Goal: Find specific fact: Find specific fact

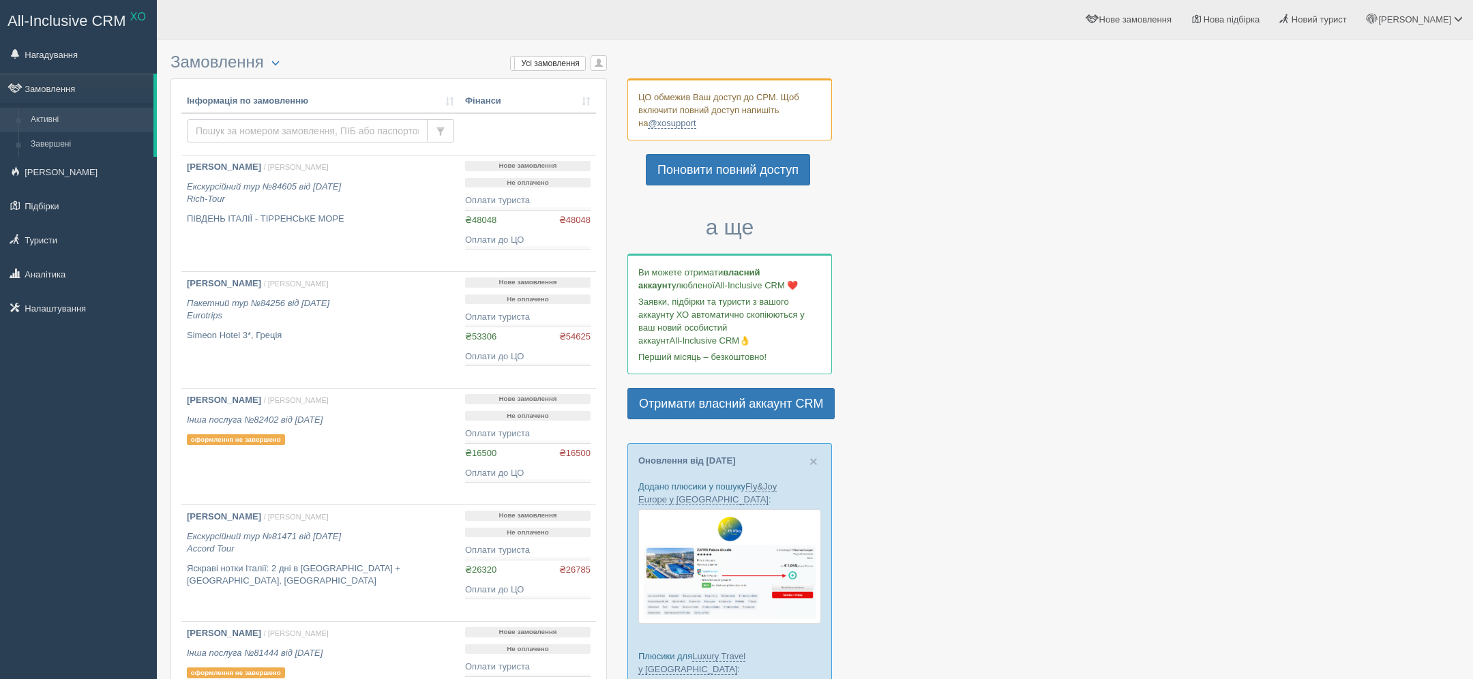
click at [363, 130] on input "text" at bounding box center [307, 130] width 241 height 23
type input "[PERSON_NAME]"
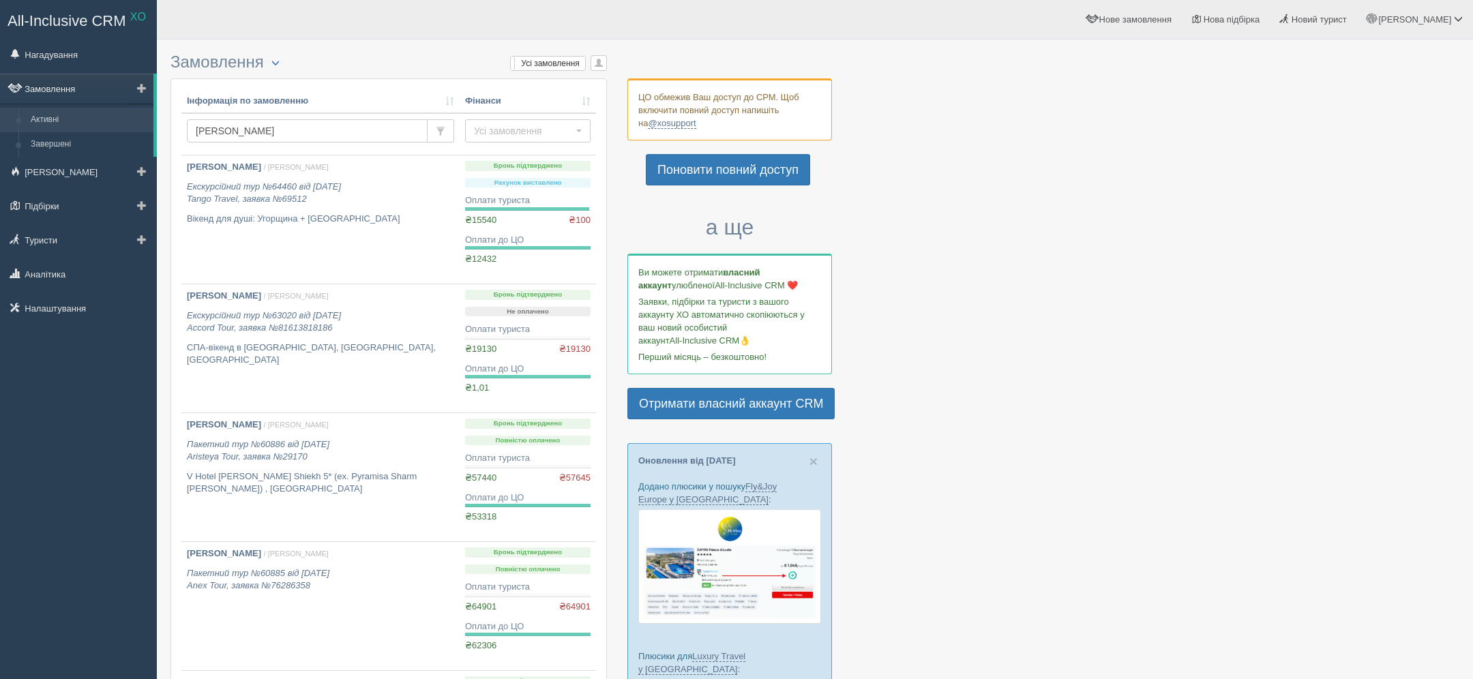
click at [74, 93] on link "Замовлення" at bounding box center [76, 89] width 153 height 30
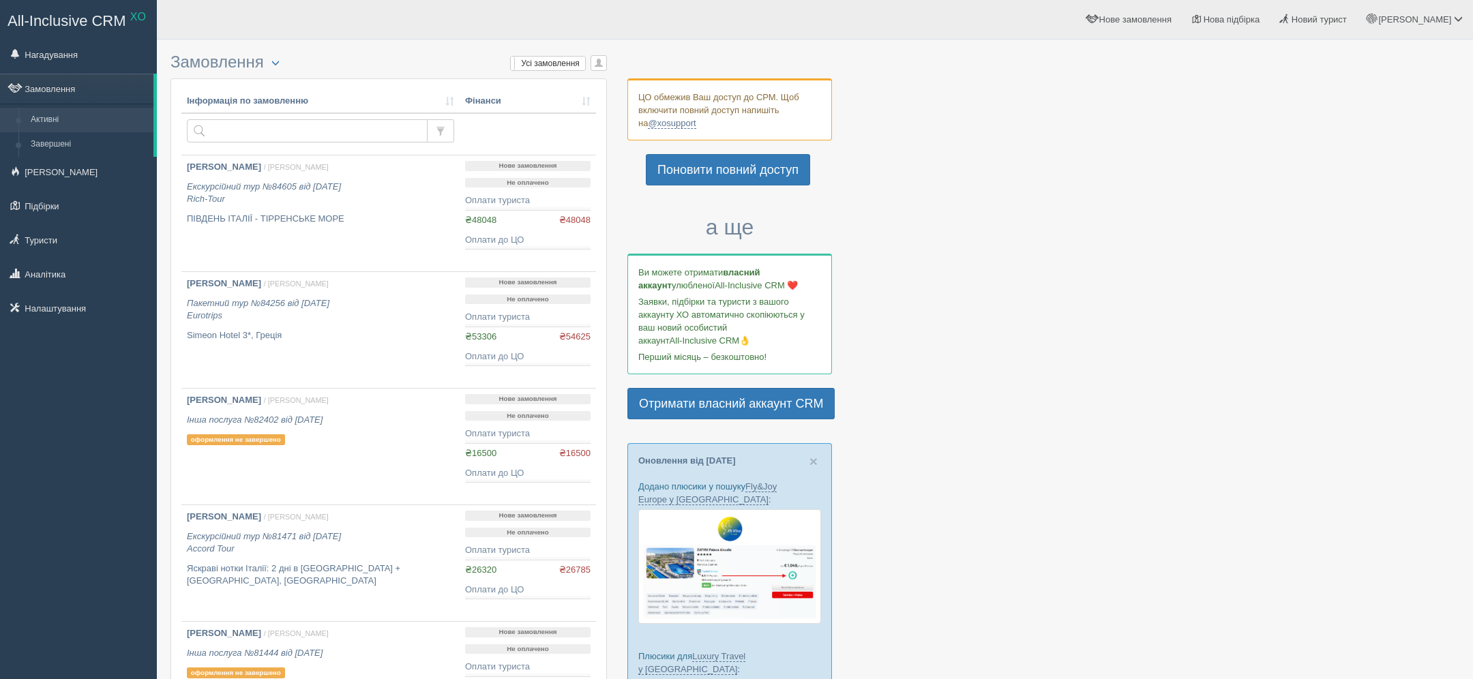
click at [46, 234] on link "Туристи" at bounding box center [78, 240] width 157 height 30
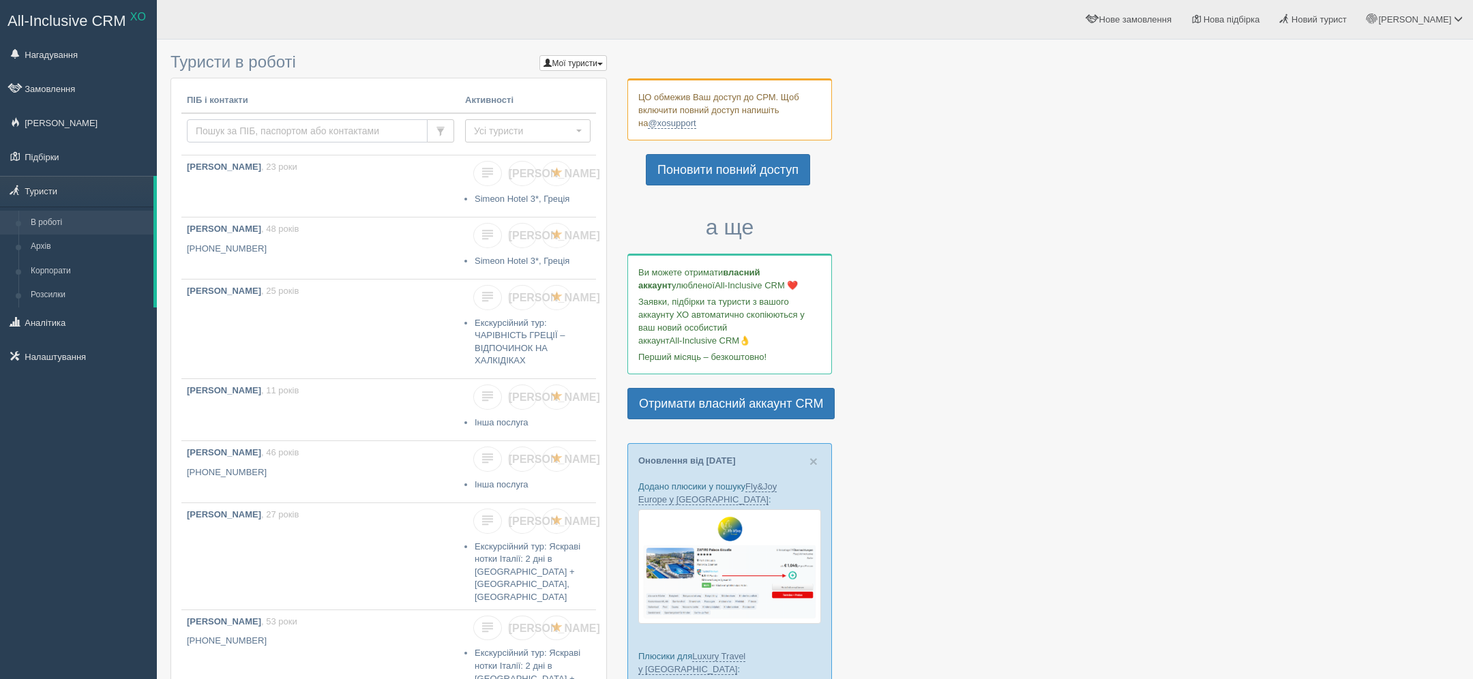
click at [340, 138] on input "text" at bounding box center [307, 130] width 241 height 23
type input "[PERSON_NAME]"
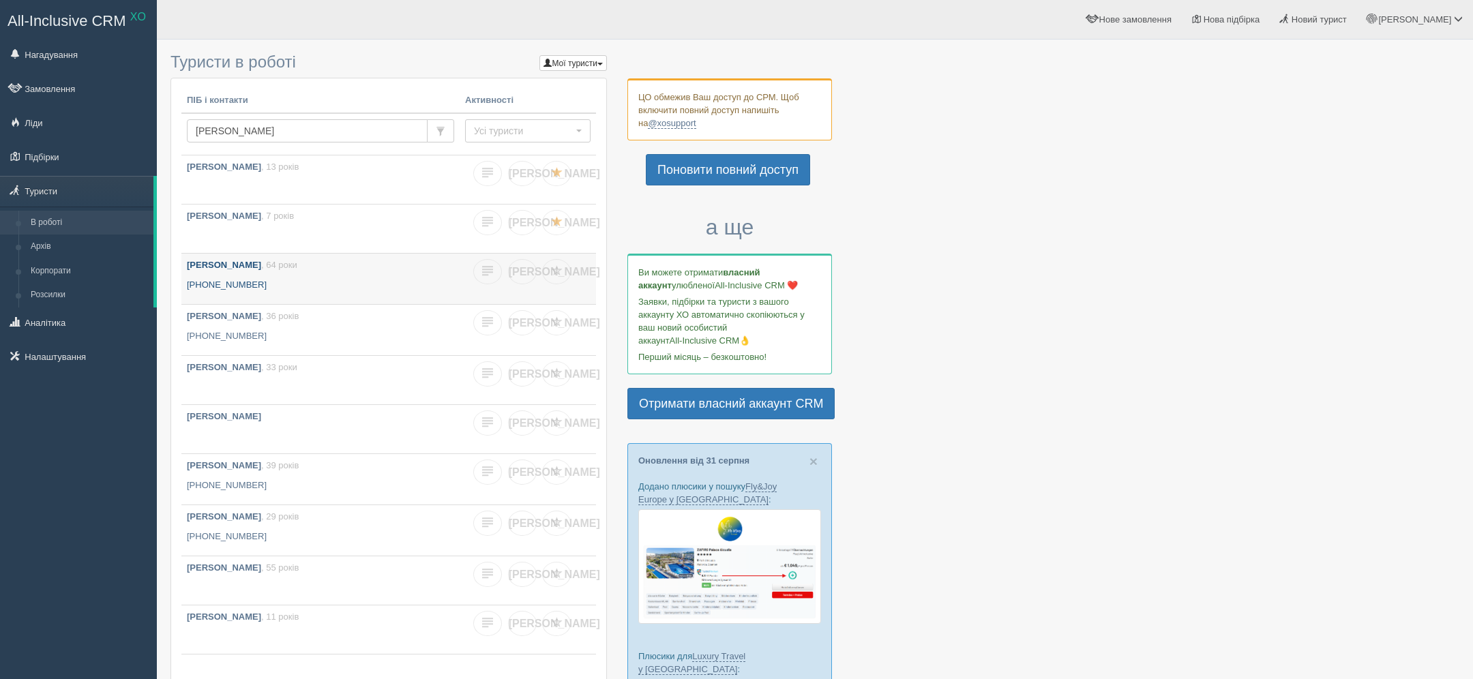
click at [213, 266] on b "[PERSON_NAME]" at bounding box center [224, 265] width 74 height 10
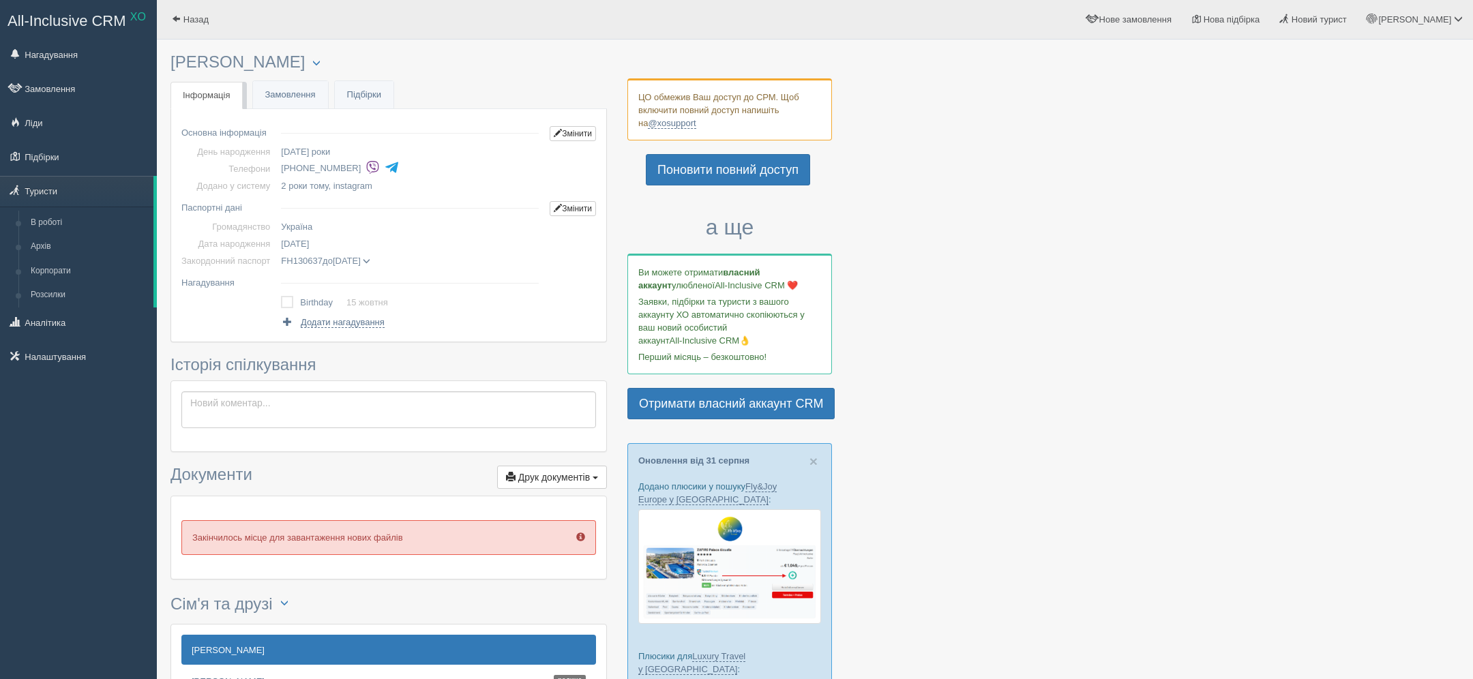
click at [395, 253] on td "FH130637 до 26.07.2027 TKACHUK ZOIA дата видачі 26.07.2017 орган видачі 0710" at bounding box center [410, 260] width 269 height 17
click at [395, 254] on td "FH130637 до 26.07.2027 TKACHUK ZOIA дата видачі 26.07.2017 орган видачі 0710" at bounding box center [410, 260] width 269 height 17
click at [370, 258] on span at bounding box center [367, 262] width 8 height 8
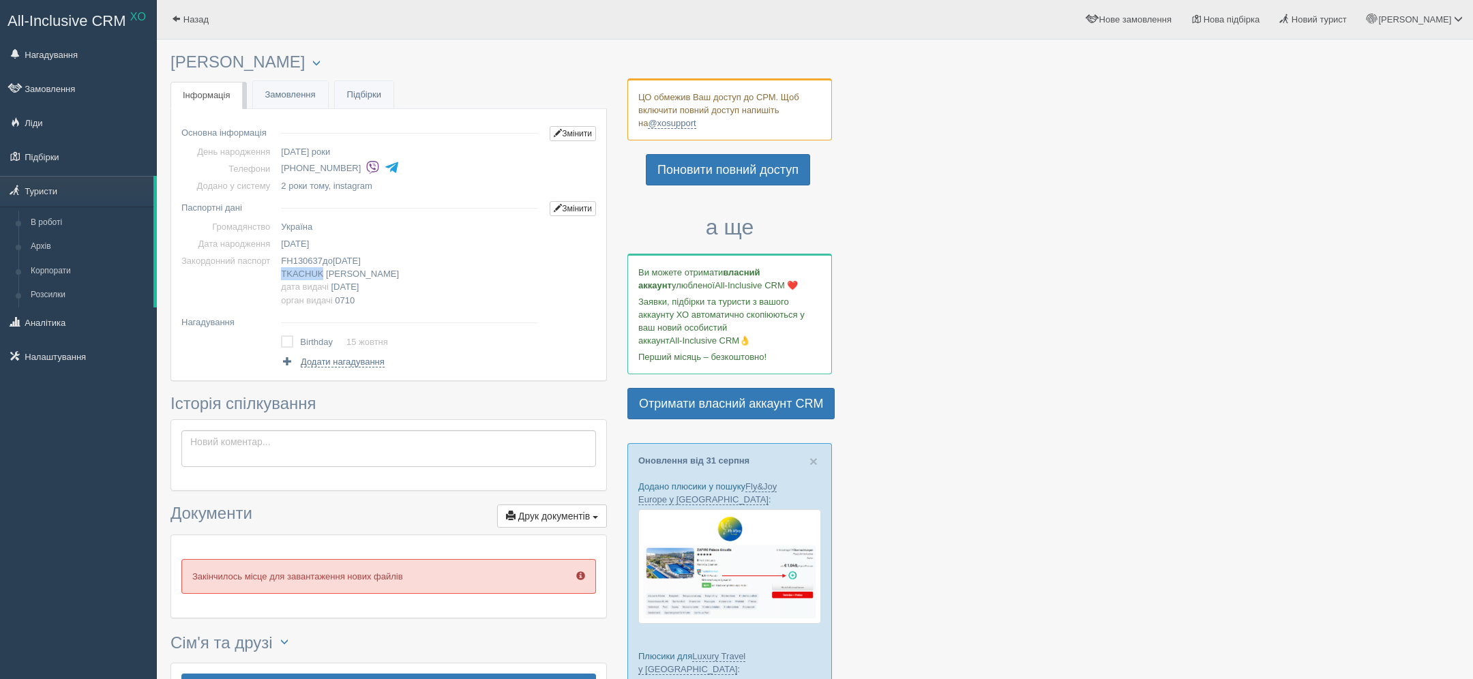
click at [316, 274] on span "TKACHUK" at bounding box center [302, 274] width 42 height 10
copy span "TKACHUK"
click at [342, 269] on span "ZOIA" at bounding box center [362, 274] width 73 height 10
copy span "ZOIA"
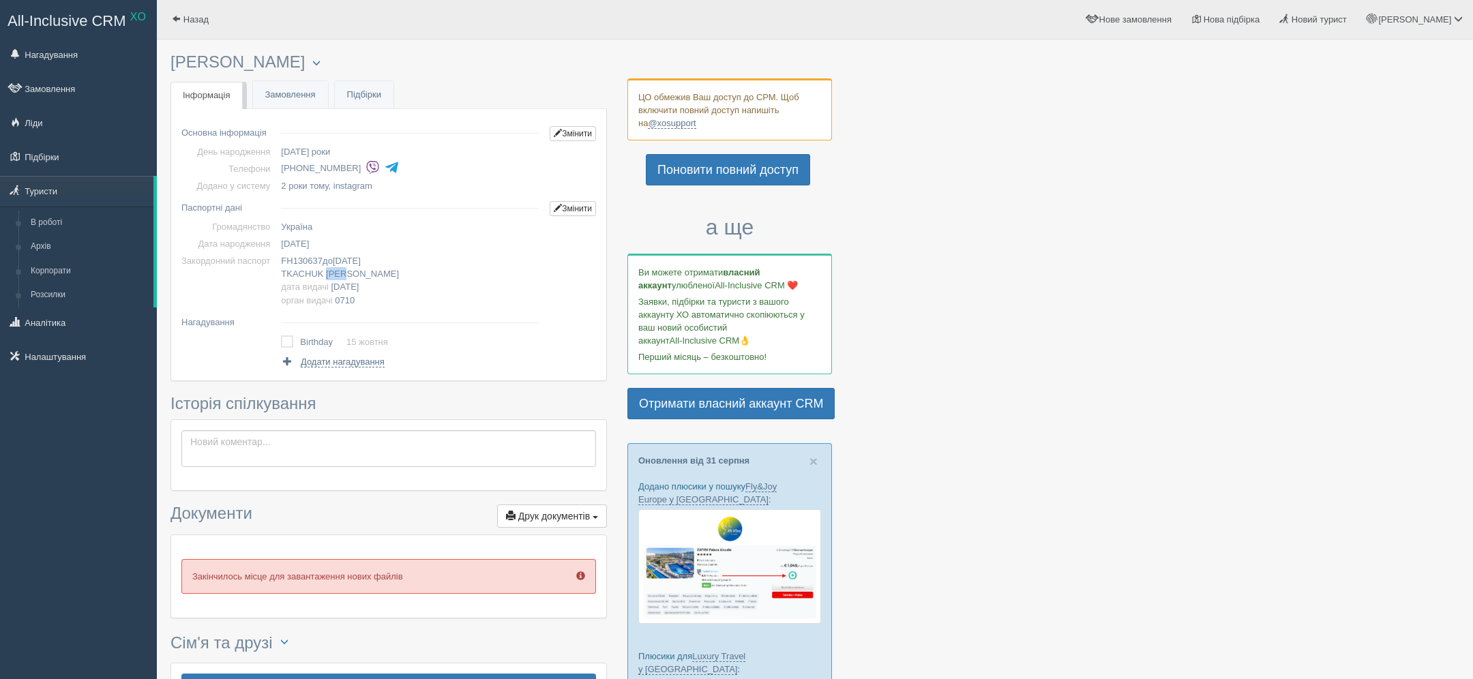
click at [308, 239] on span "15.10.1960" at bounding box center [295, 244] width 28 height 10
copy span "15.10.1960"
click at [314, 256] on span "FH130637" at bounding box center [302, 261] width 42 height 10
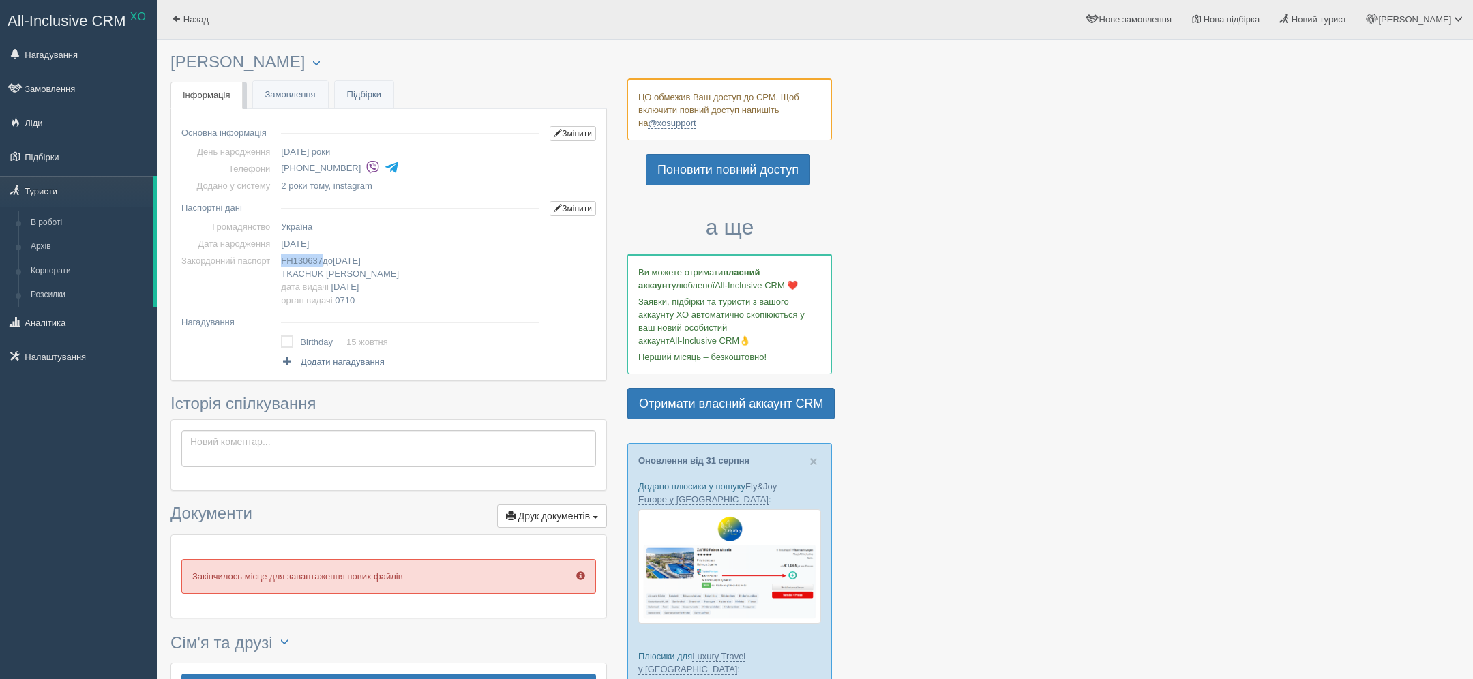
copy span "FH130637"
click at [361, 263] on span "26.07.2027" at bounding box center [347, 261] width 28 height 10
copy span "26.07.2027"
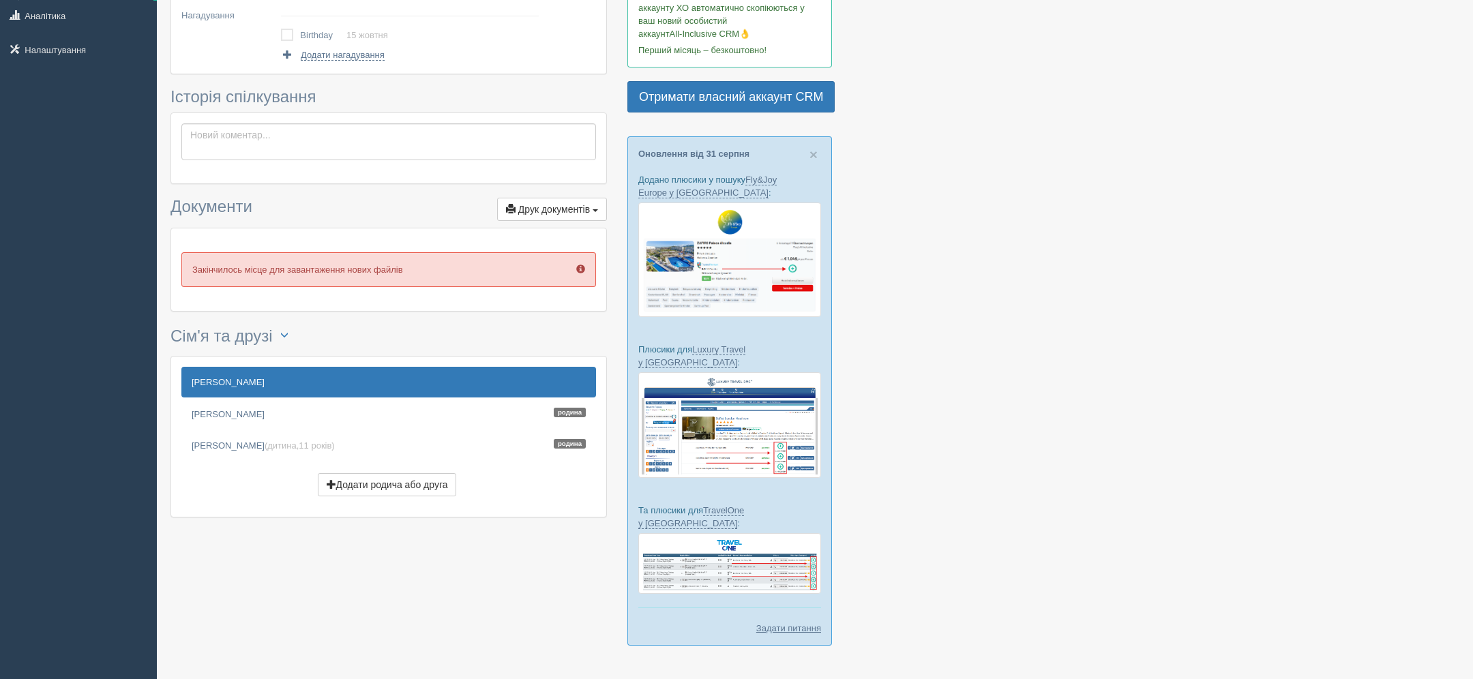
scroll to position [321, 0]
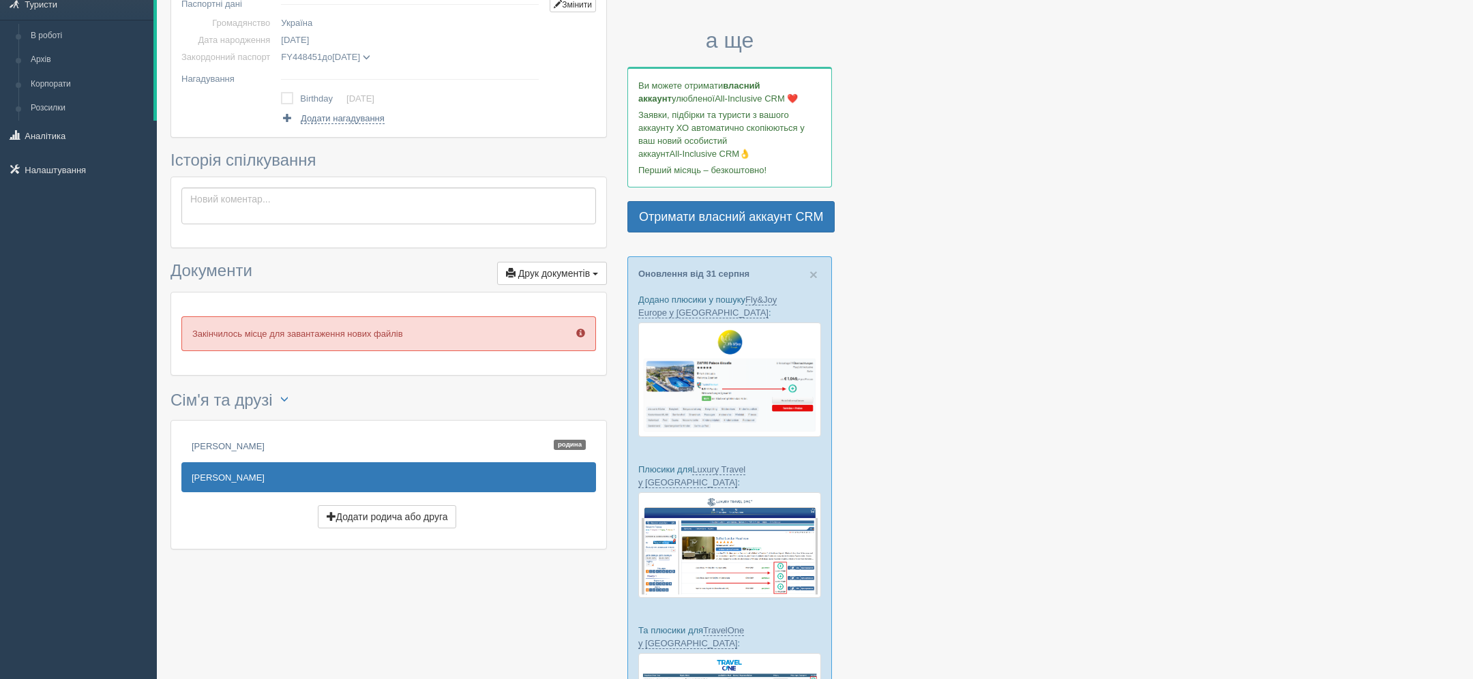
scroll to position [179, 0]
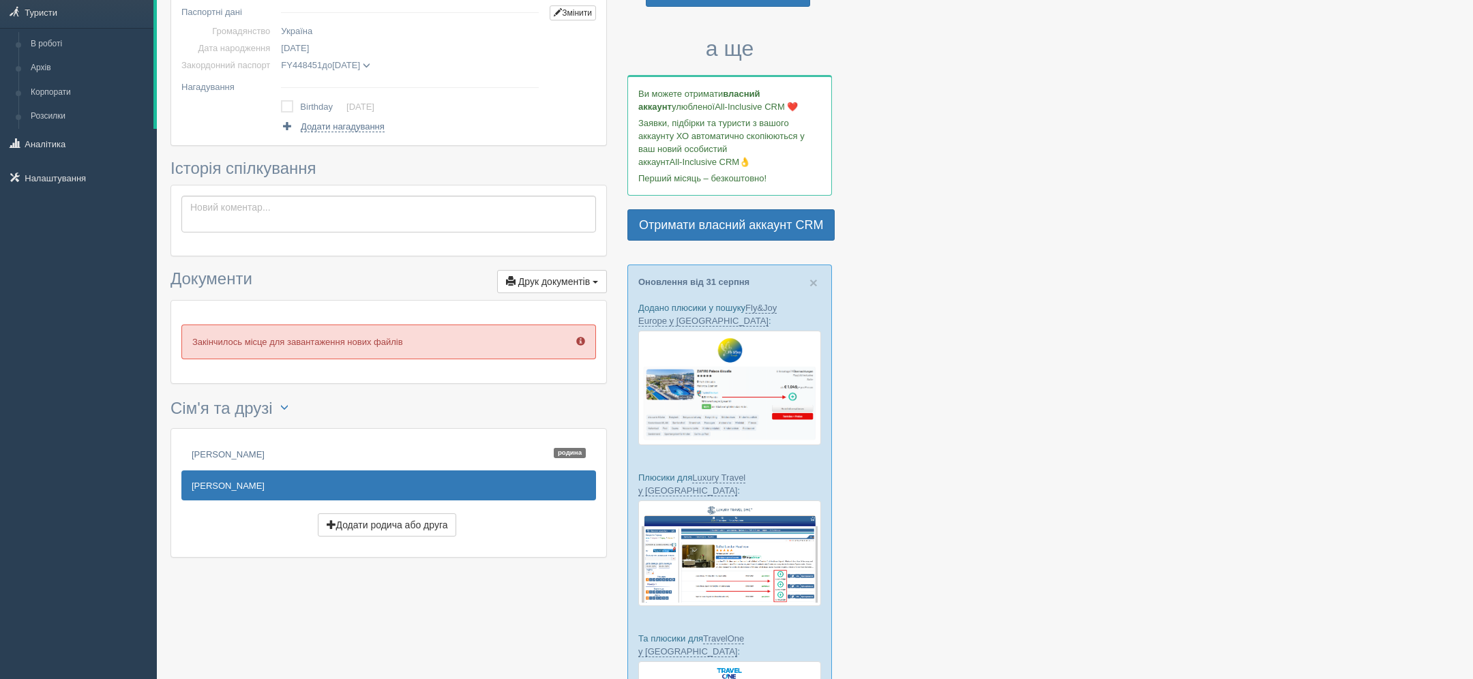
click at [393, 70] on td "FY448451 до 07.02.2030 PRYKHODKO MARIIA дата видачі 07.02.2020 орган видачі 0710" at bounding box center [410, 65] width 269 height 17
click at [370, 63] on span "FY448451 до 07.02.2030" at bounding box center [325, 65] width 89 height 10
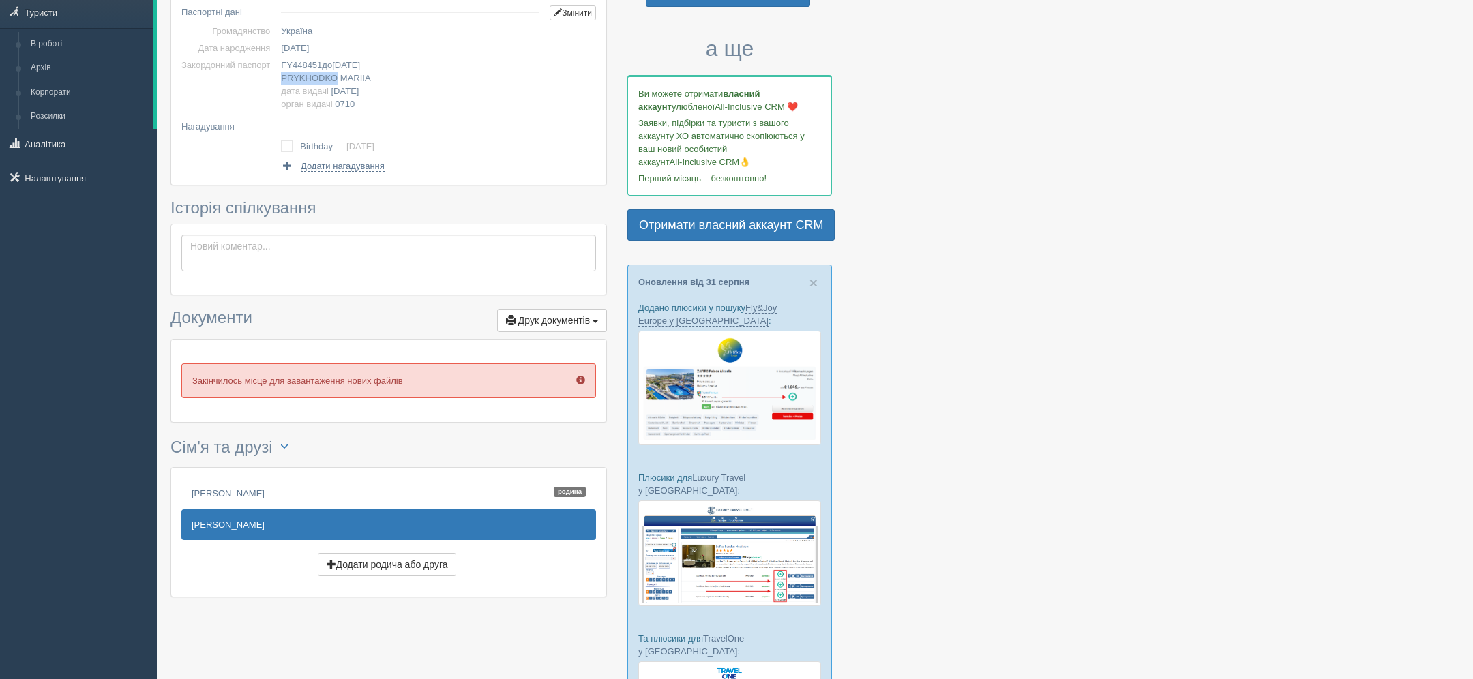
click at [303, 80] on span "PRYKHODKO" at bounding box center [309, 78] width 57 height 10
copy span "PRYKHODKO"
click at [344, 80] on span "MARIIA" at bounding box center [355, 78] width 31 height 10
copy span "MARIIA"
click at [316, 64] on span "FY448451" at bounding box center [301, 65] width 41 height 10
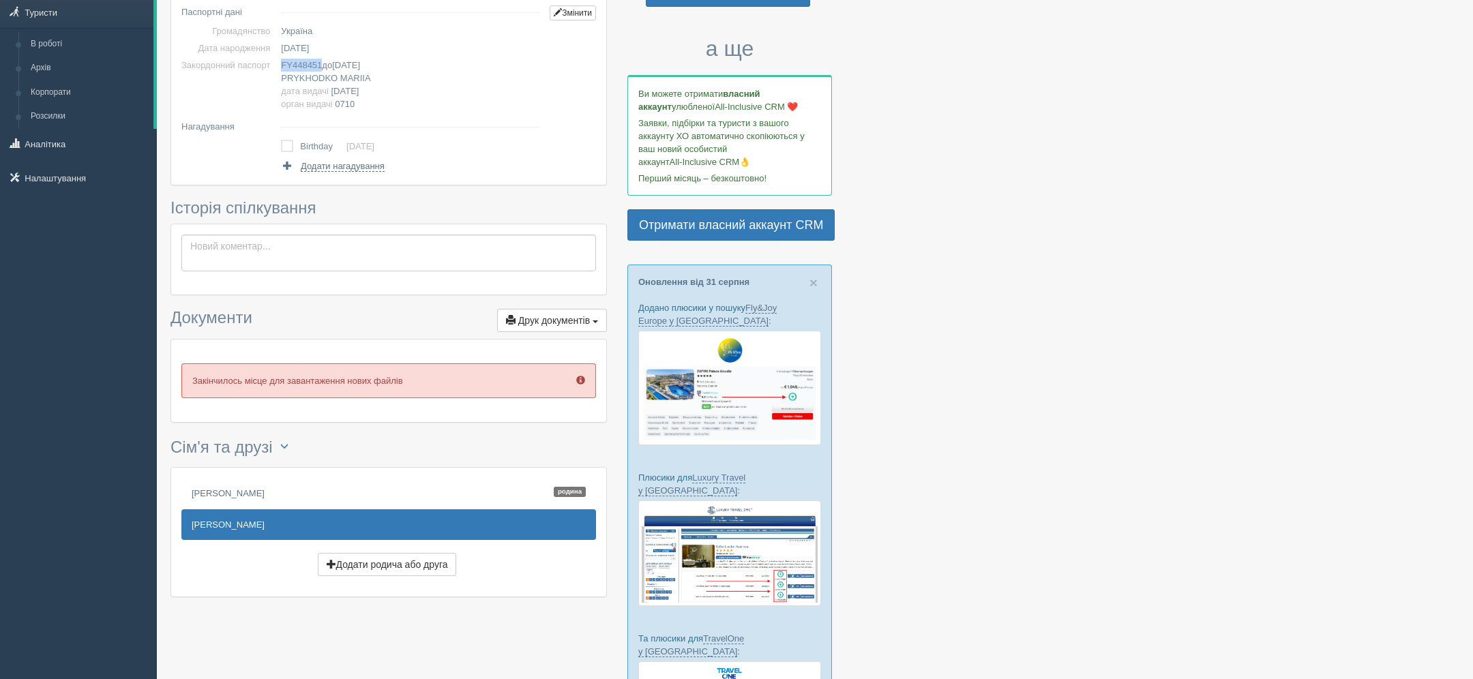
copy span "FY448451"
click at [381, 57] on td "FY448451 до 07.02.2030 PRYKHODKO MARIIA дата видачі 07.02.2020 орган видачі 0710" at bounding box center [410, 85] width 269 height 56
click at [360, 63] on span "07.02.2030" at bounding box center [346, 65] width 28 height 10
click at [303, 53] on td "05.09.1969" at bounding box center [410, 48] width 269 height 17
click at [309, 46] on span "05.09.1969" at bounding box center [295, 48] width 28 height 10
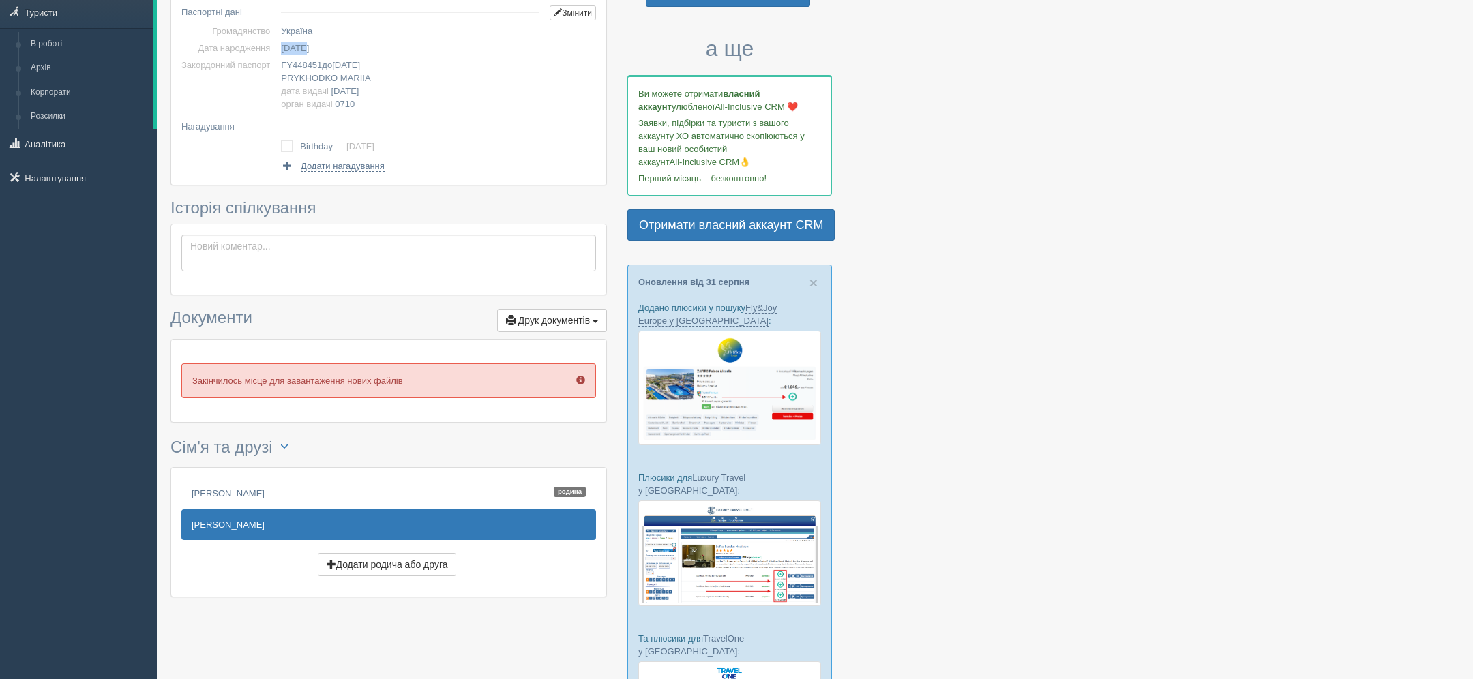
click at [309, 46] on span "05.09.1969" at bounding box center [295, 48] width 28 height 10
copy span "05.09.1969"
